Goal: Find specific page/section: Find specific page/section

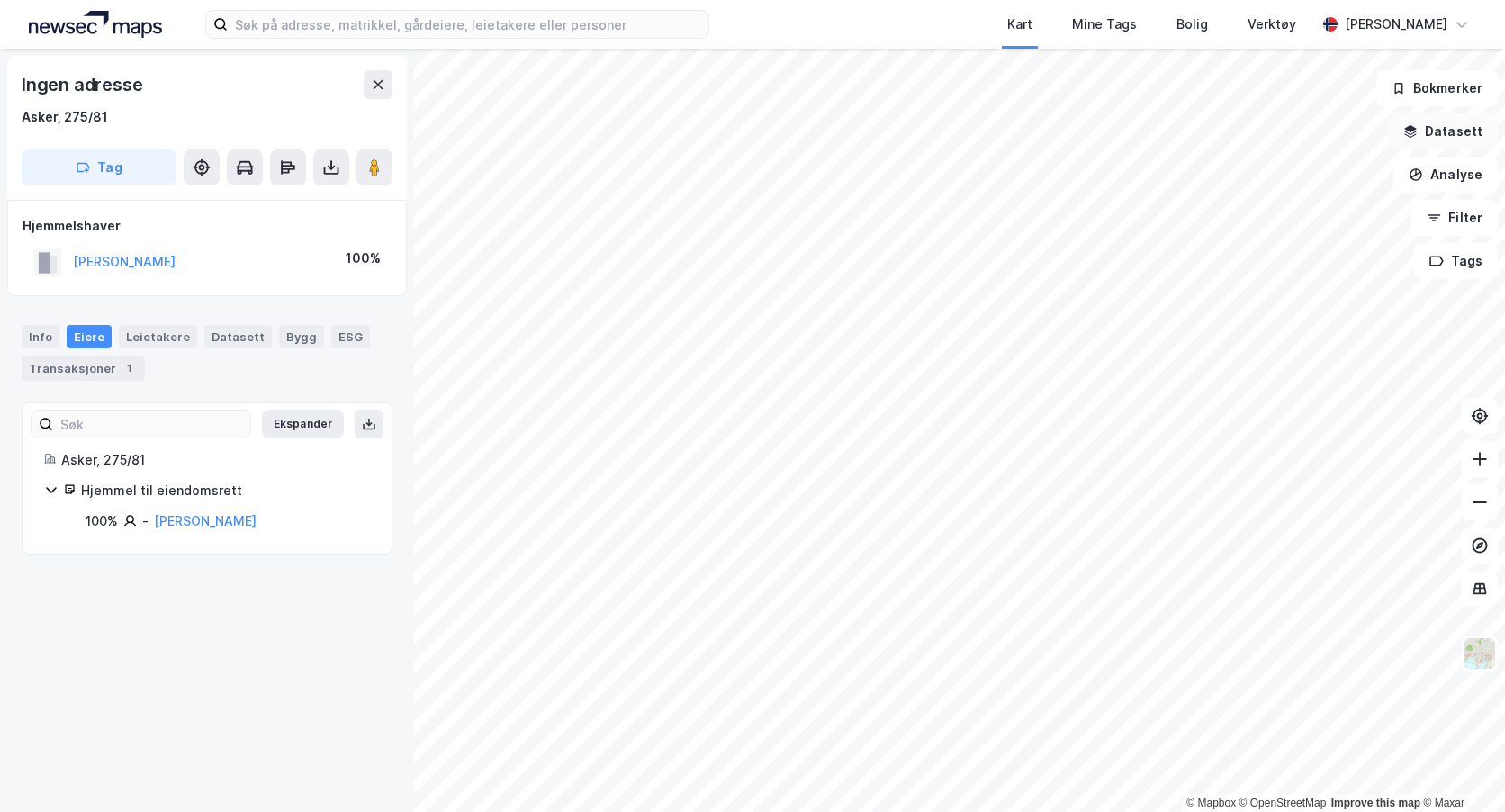
click at [1455, 129] on button "Datasett" at bounding box center [1443, 132] width 110 height 36
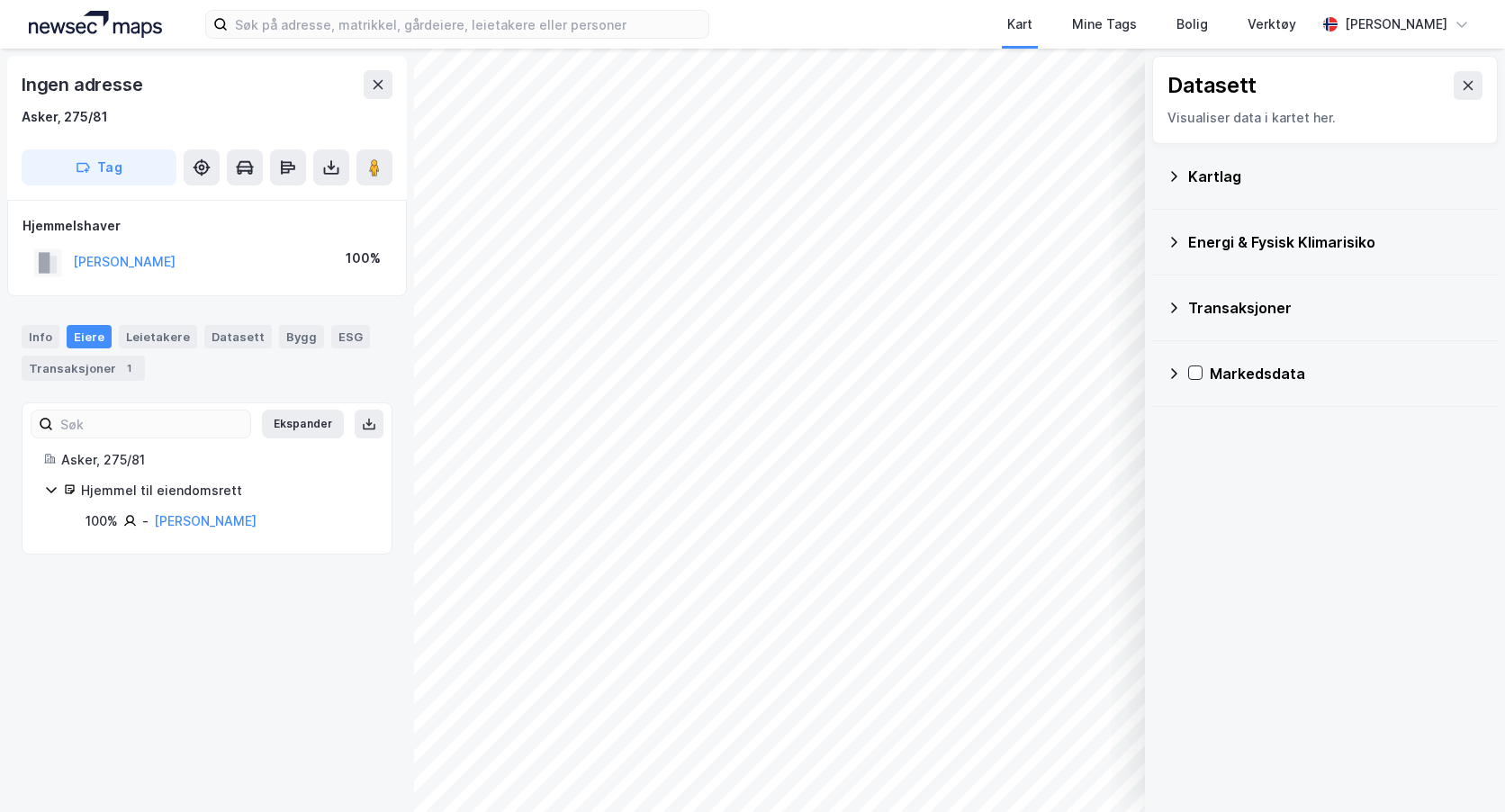
click at [1201, 177] on div "Kartlag" at bounding box center [1336, 177] width 295 height 22
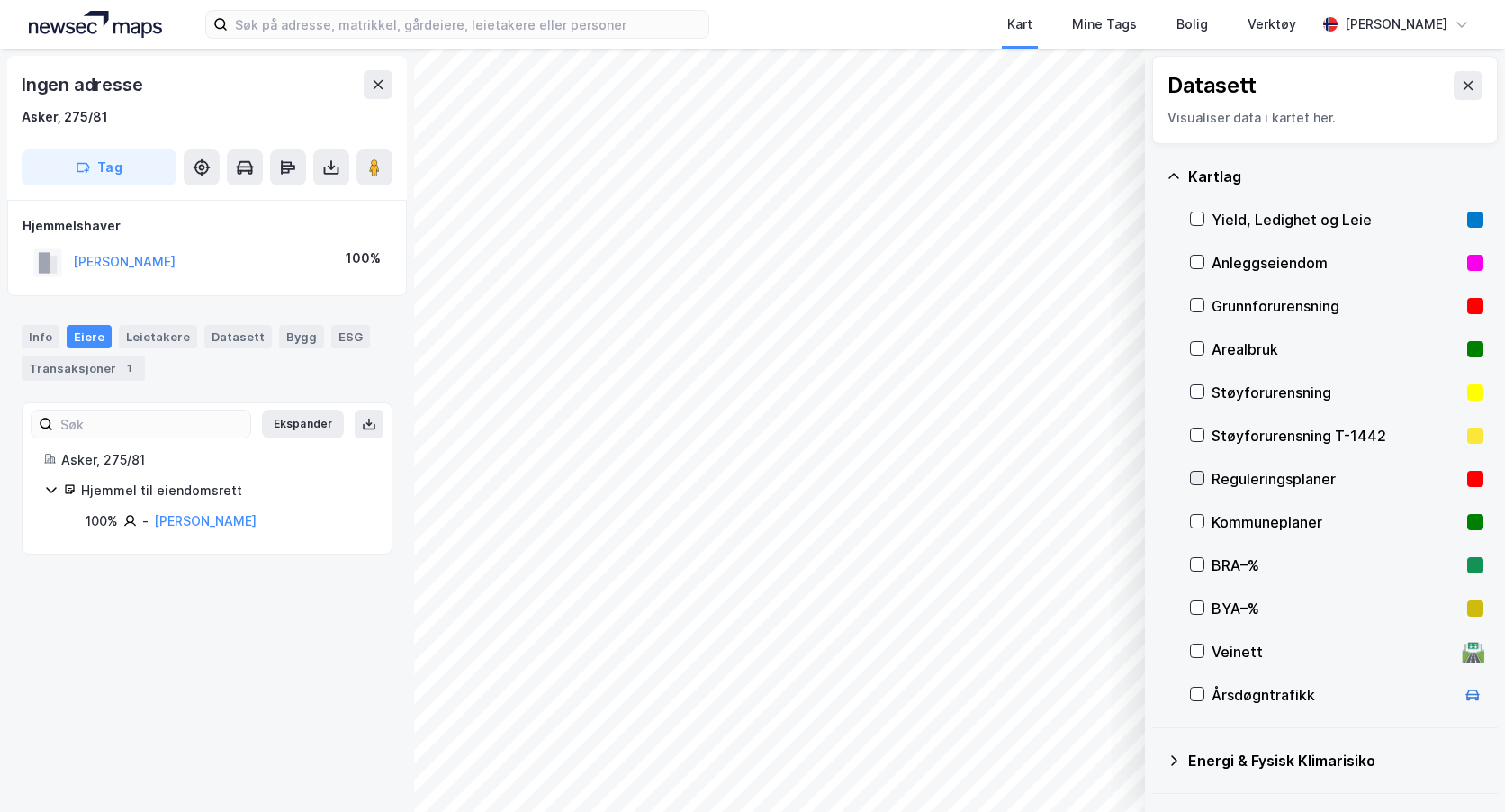
click at [1199, 480] on icon at bounding box center [1198, 478] width 10 height 6
click at [1464, 84] on icon at bounding box center [1469, 85] width 10 height 9
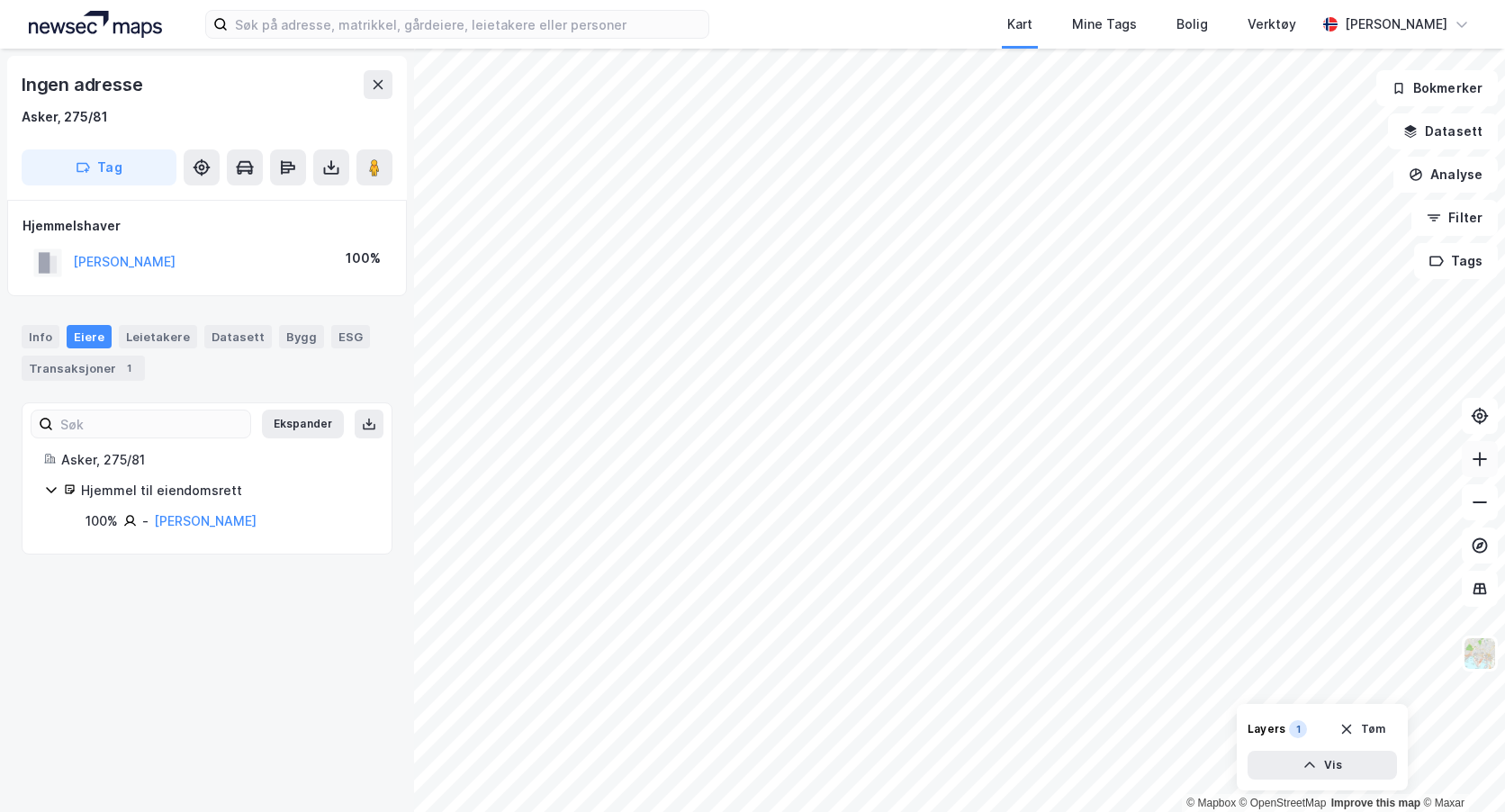
click at [1486, 470] on button at bounding box center [1480, 459] width 36 height 36
click at [1471, 459] on icon at bounding box center [1480, 459] width 18 height 18
click at [1458, 134] on button "Datasett" at bounding box center [1443, 132] width 110 height 36
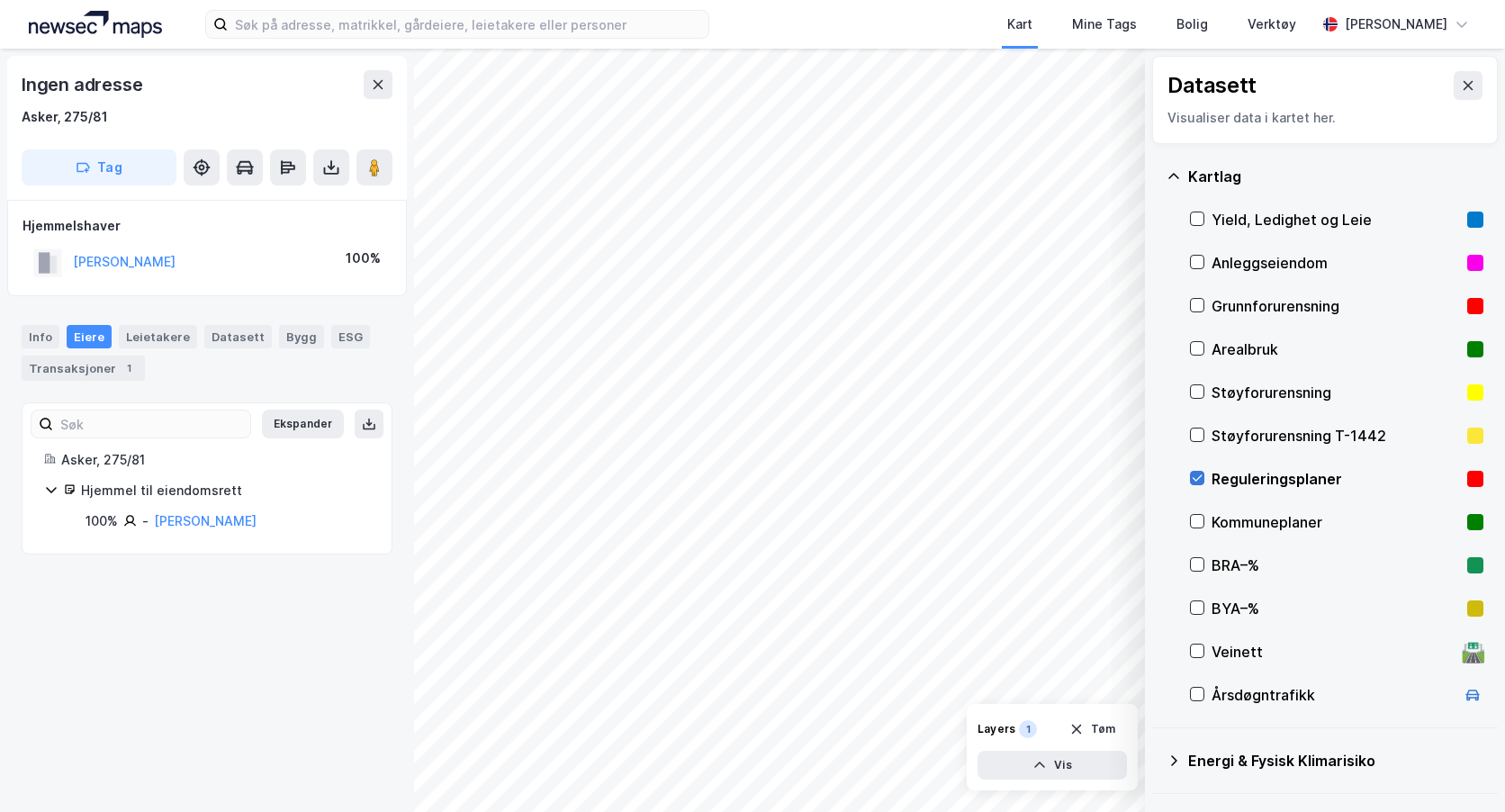
click at [1197, 481] on icon at bounding box center [1198, 478] width 10 height 6
